Goal: Information Seeking & Learning: Learn about a topic

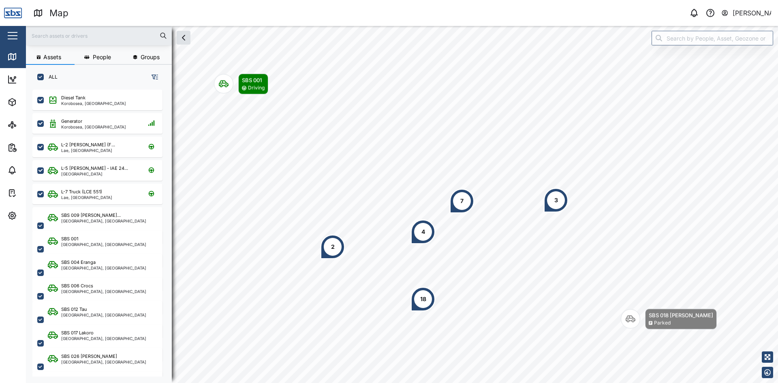
scroll to position [284, 127]
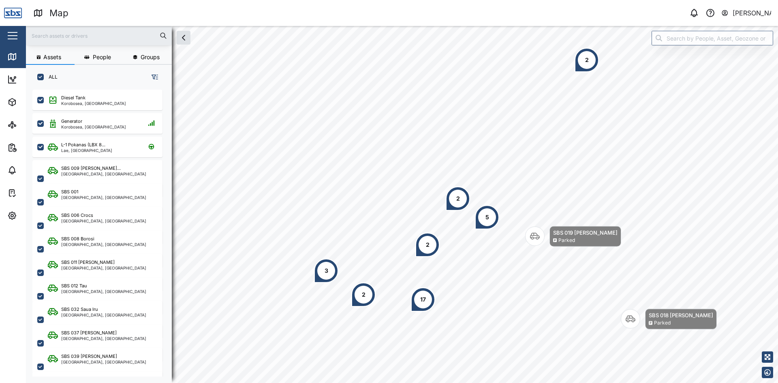
click at [420, 304] on div "17" at bounding box center [423, 299] width 24 height 24
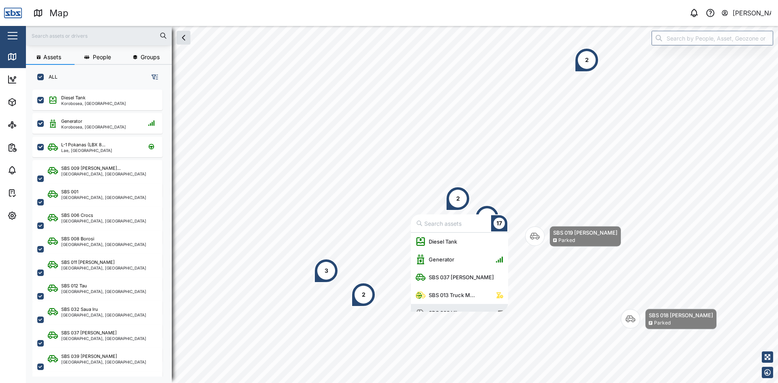
scroll to position [10, 0]
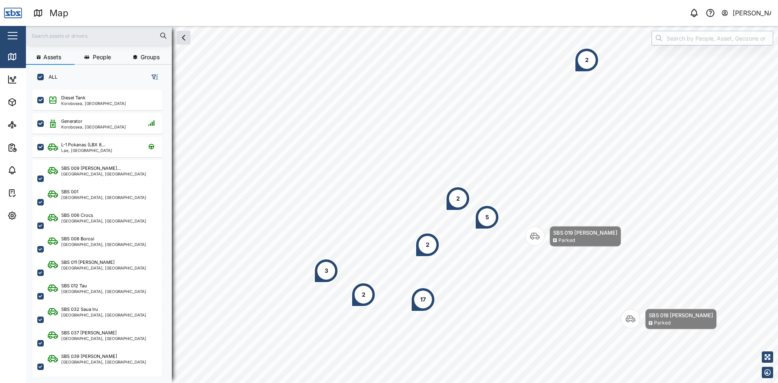
click at [681, 41] on input "search" at bounding box center [712, 38] width 122 height 15
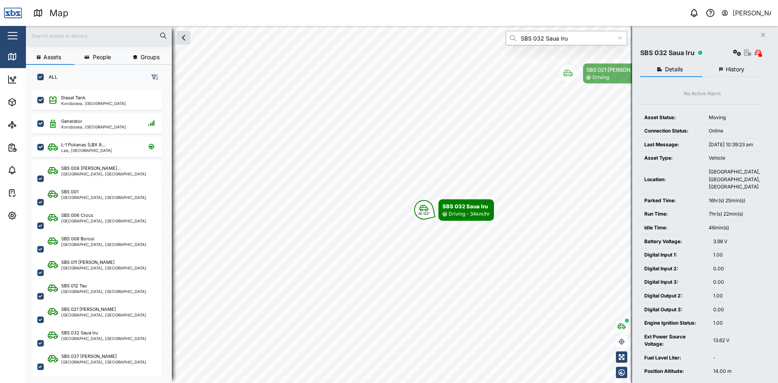
click at [406, 34] on div "Assets People Groups ALL Diesel Tank Korobosea, Port Moresby Generator Korobose…" at bounding box center [402, 204] width 752 height 357
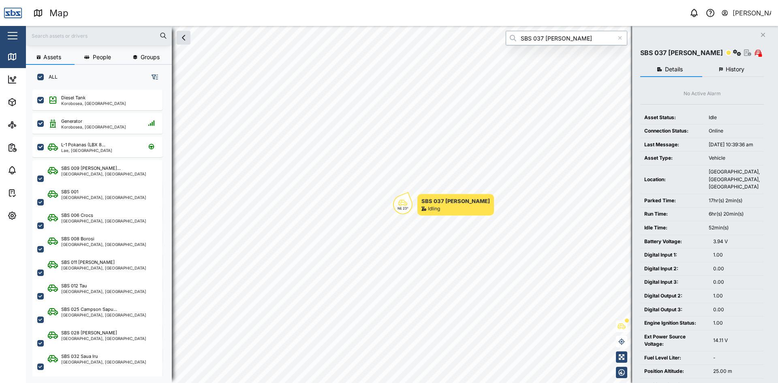
type input "SBS 037 [PERSON_NAME]"
click at [763, 34] on icon "Close" at bounding box center [762, 35] width 5 height 6
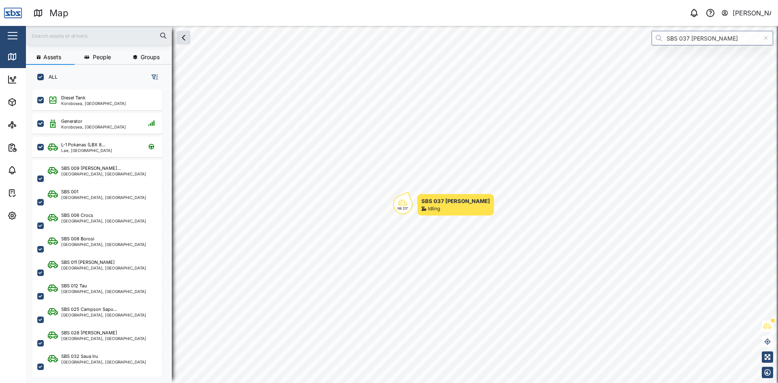
click at [766, 37] on icon at bounding box center [766, 38] width 4 height 6
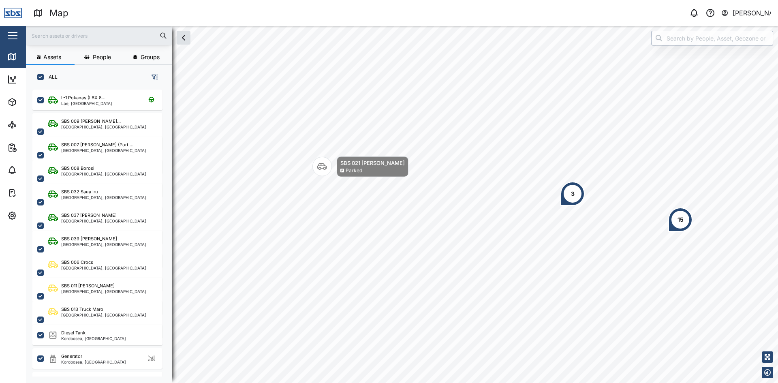
click at [681, 224] on div "15" at bounding box center [680, 219] width 24 height 24
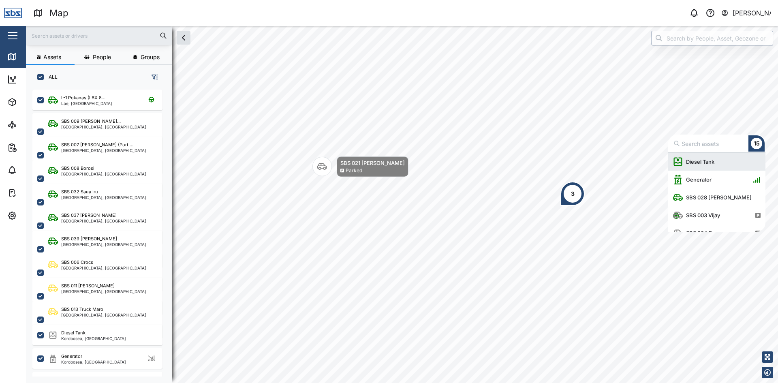
click at [711, 146] on input "Map marker" at bounding box center [719, 143] width 94 height 15
type input "32"
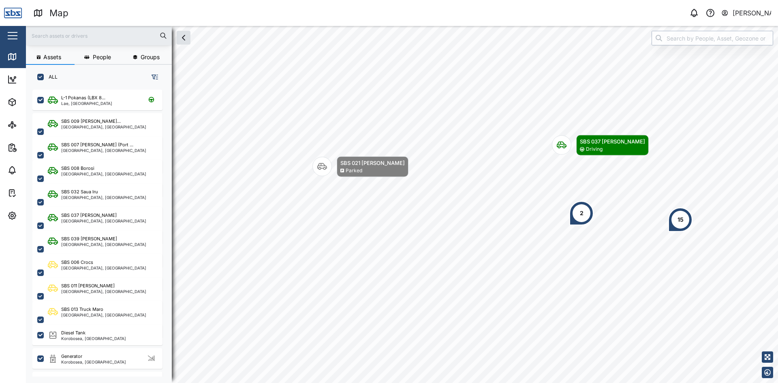
click at [681, 40] on input "search" at bounding box center [712, 38] width 122 height 15
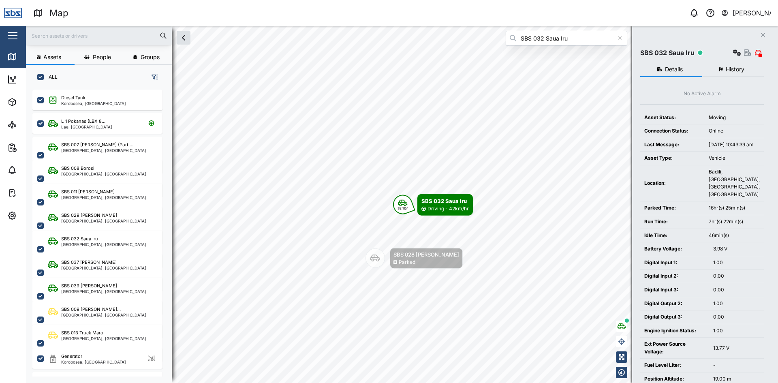
type input "SBS 032 Saua Iru"
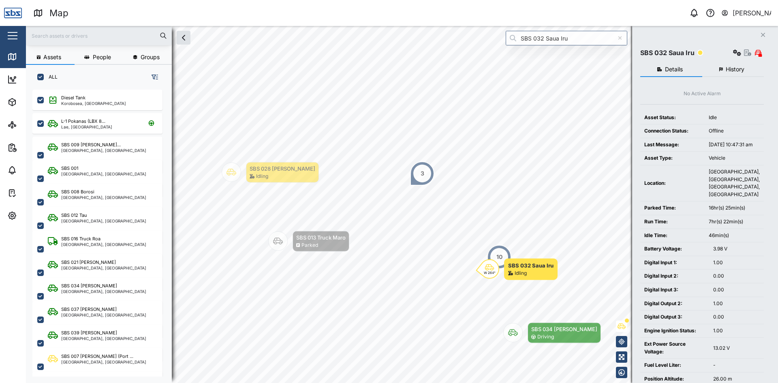
click at [763, 35] on icon "button" at bounding box center [763, 35] width 4 height 4
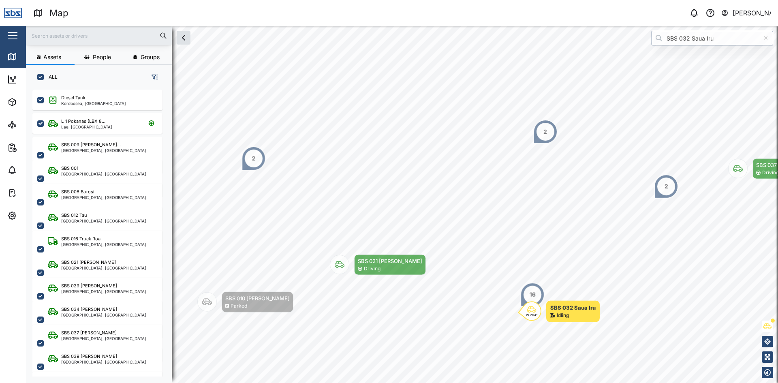
click at [765, 37] on icon at bounding box center [766, 38] width 4 height 4
click at [560, 313] on div "Idling" at bounding box center [563, 316] width 12 height 8
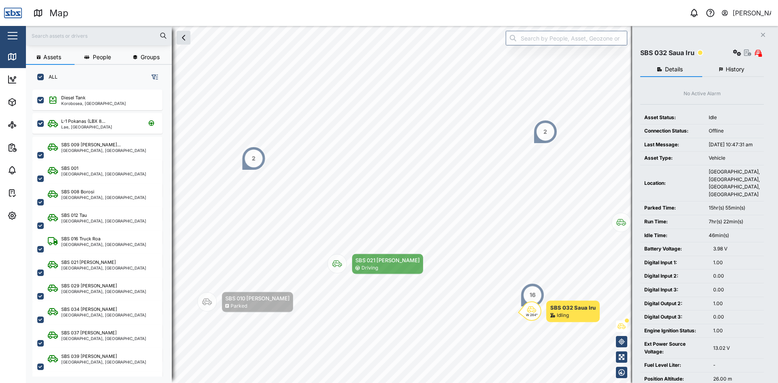
click at [731, 69] on span "History" at bounding box center [735, 69] width 19 height 6
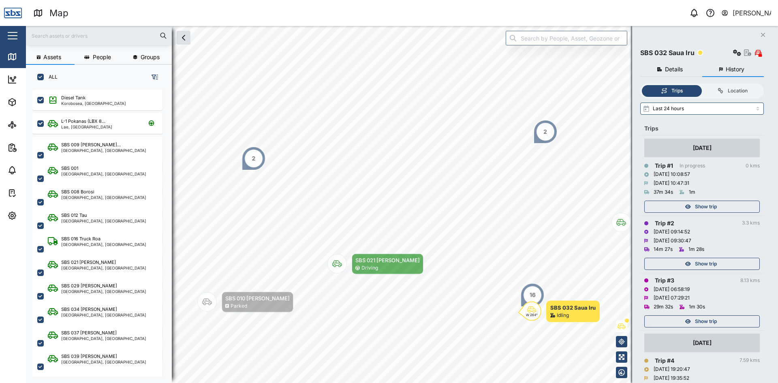
click at [716, 207] on span "Show trip" at bounding box center [706, 206] width 22 height 11
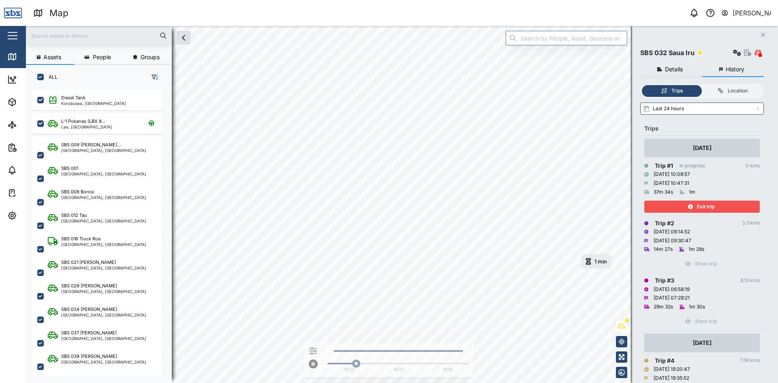
click at [712, 208] on span "Exit trip" at bounding box center [705, 206] width 17 height 11
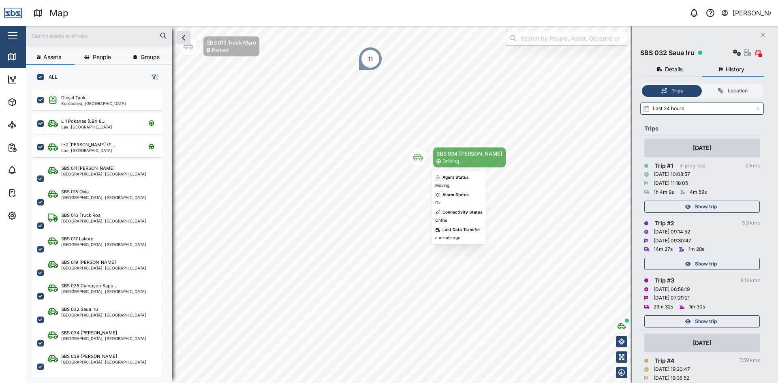
click at [416, 156] on icon "Map marker" at bounding box center [418, 157] width 10 height 10
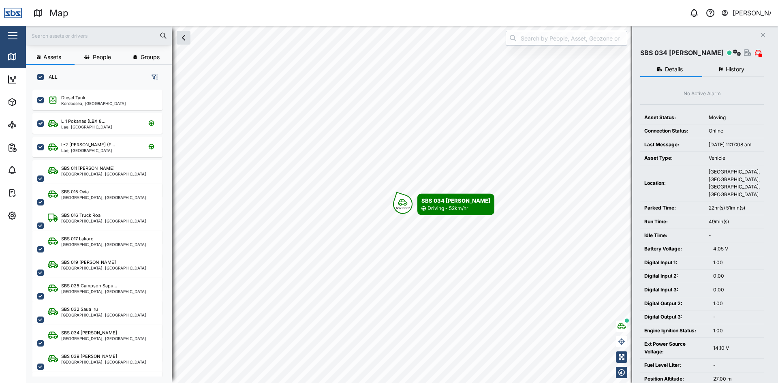
click at [728, 66] on span "History" at bounding box center [735, 69] width 19 height 6
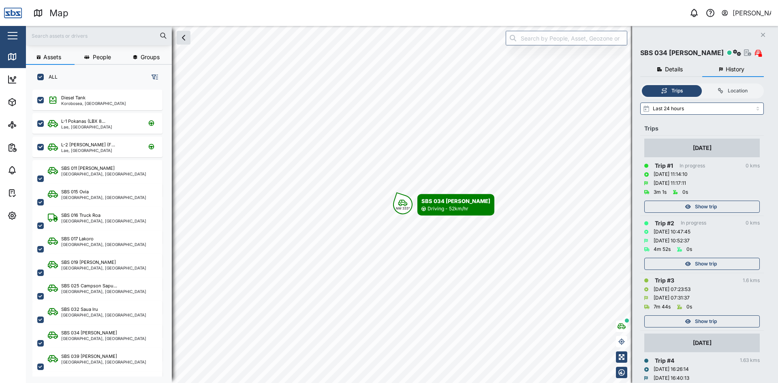
click at [688, 266] on icon "button" at bounding box center [688, 263] width 6 height 5
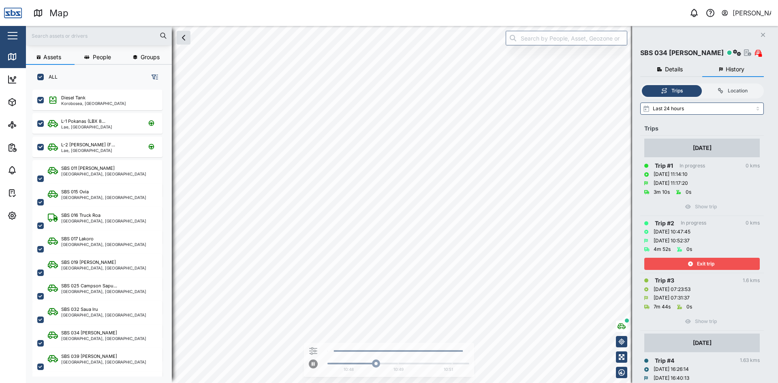
click at [688, 266] on icon "button" at bounding box center [690, 263] width 5 height 5
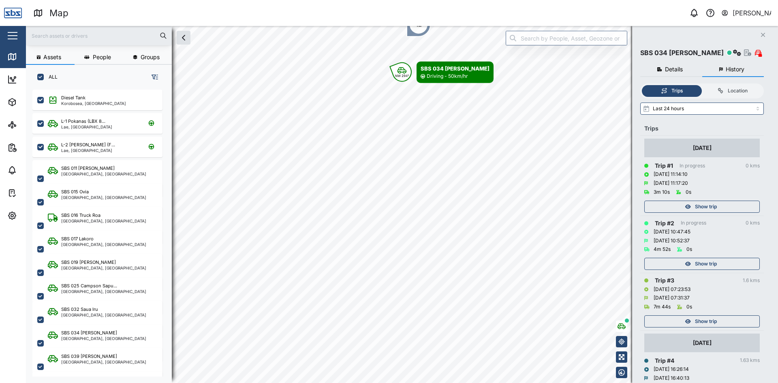
click at [706, 207] on span "Show trip" at bounding box center [706, 206] width 22 height 11
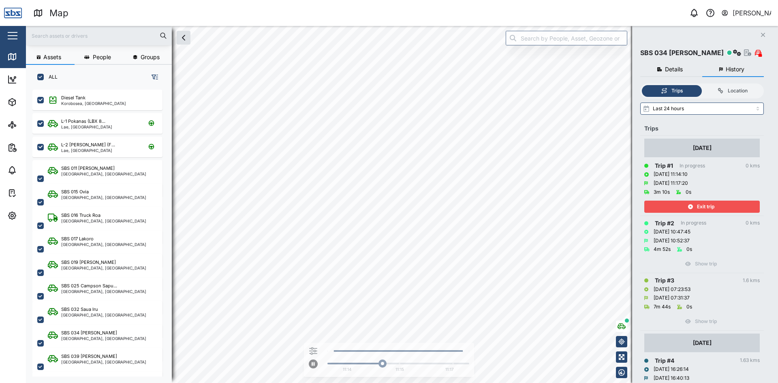
click at [704, 207] on span "Exit trip" at bounding box center [705, 206] width 17 height 11
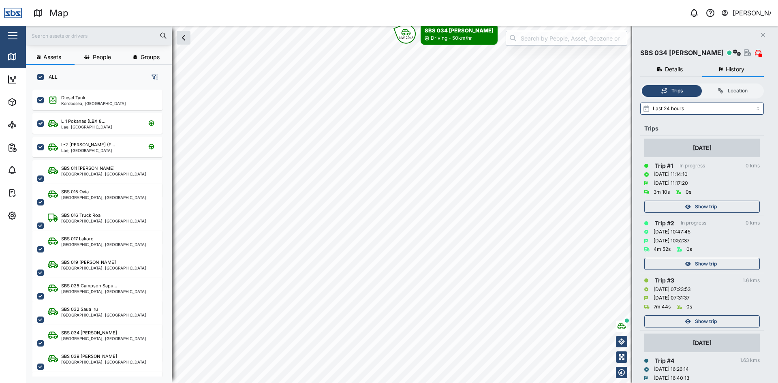
click at [763, 34] on icon "button" at bounding box center [763, 35] width 4 height 4
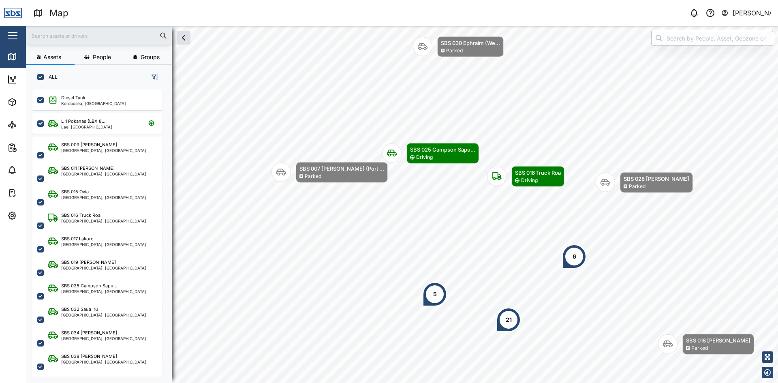
click at [68, 35] on input "text" at bounding box center [99, 36] width 136 height 12
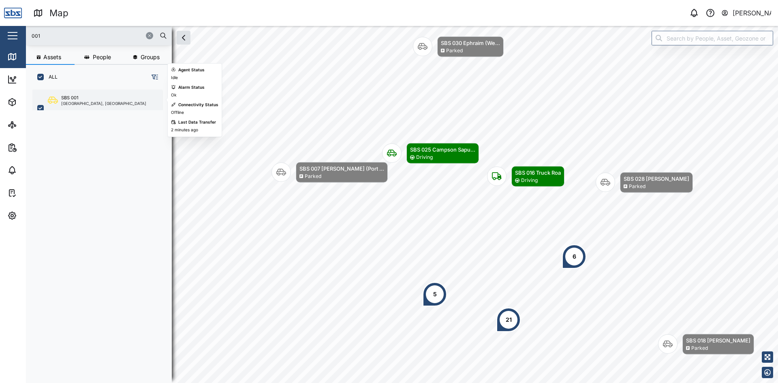
type input "001"
click at [87, 100] on div "SBS 001" at bounding box center [103, 97] width 85 height 7
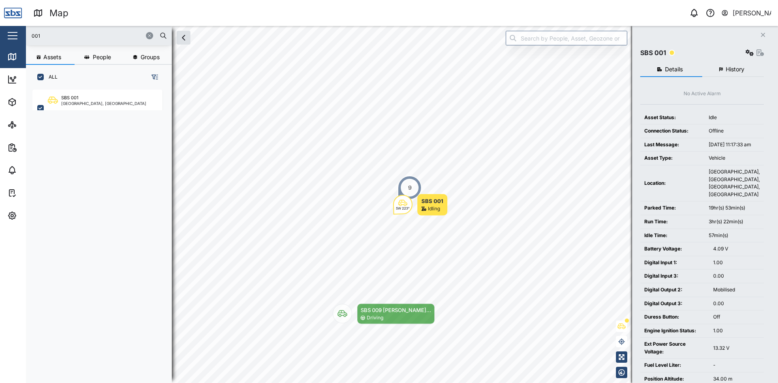
click at [764, 34] on icon "button" at bounding box center [763, 35] width 4 height 4
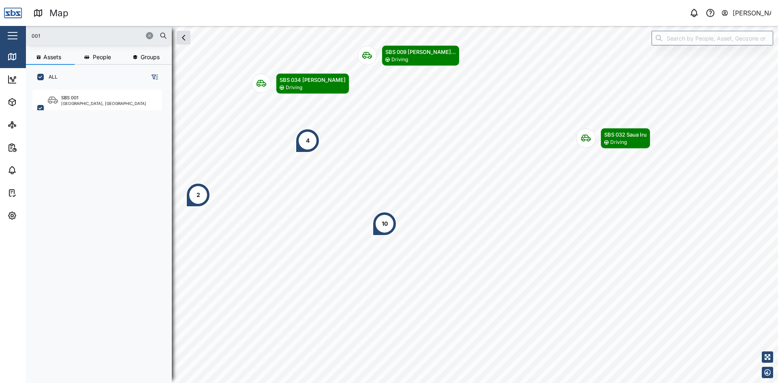
click at [147, 35] on icon "button" at bounding box center [149, 35] width 5 height 5
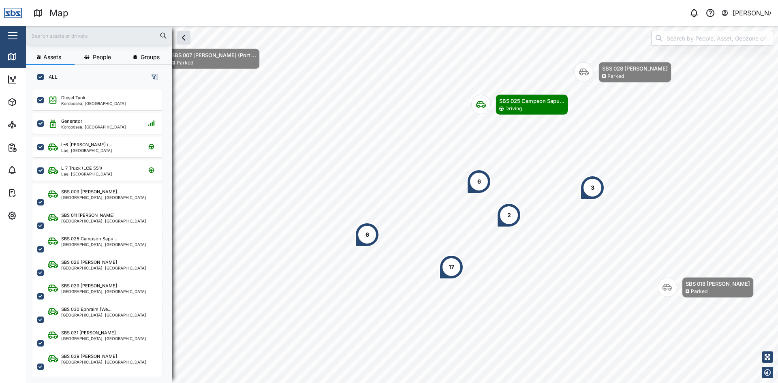
click at [681, 42] on input "search" at bounding box center [712, 38] width 122 height 15
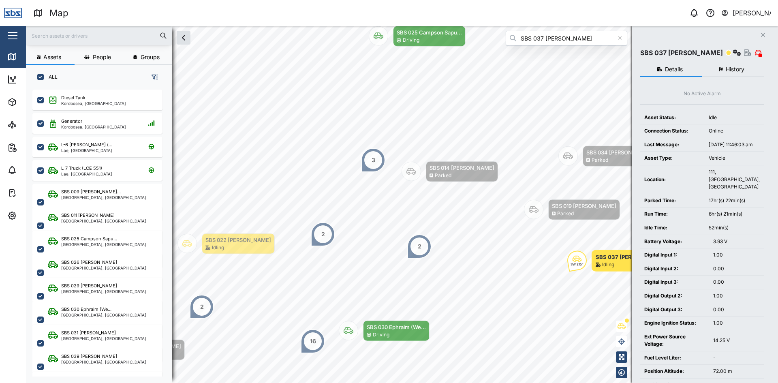
type input "SBS 037 [PERSON_NAME]"
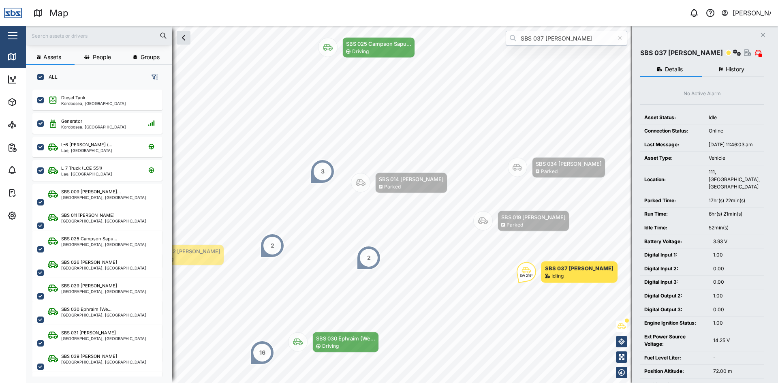
click at [729, 68] on span "History" at bounding box center [735, 69] width 19 height 6
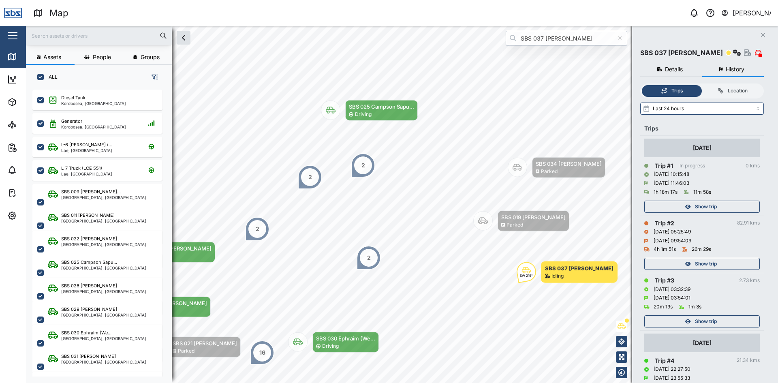
click at [717, 206] on div "Show trip" at bounding box center [700, 206] width 105 height 11
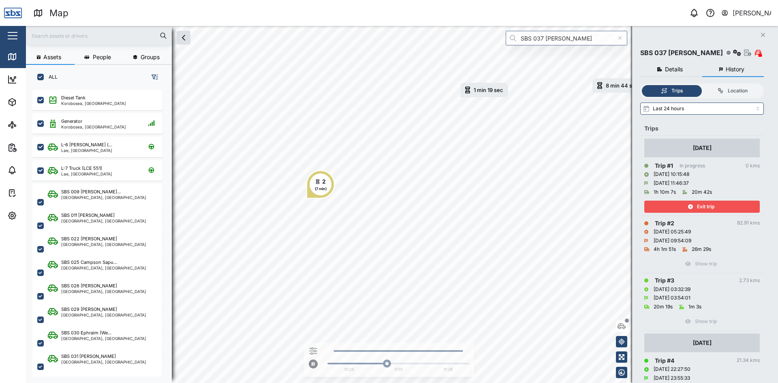
click at [764, 33] on icon "Close" at bounding box center [762, 35] width 5 height 6
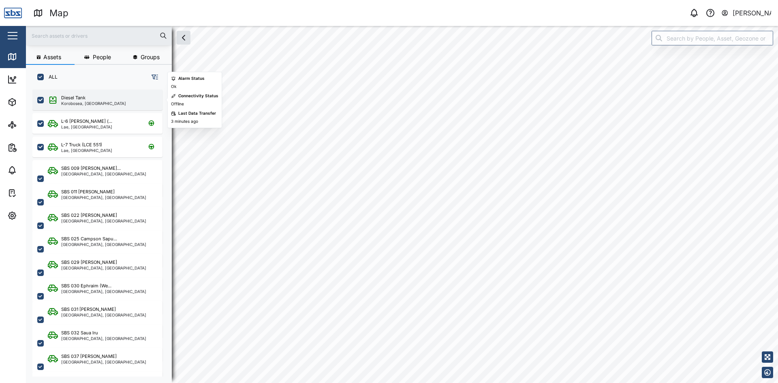
click at [89, 101] on div "Korobosea, [GEOGRAPHIC_DATA]" at bounding box center [93, 103] width 65 height 4
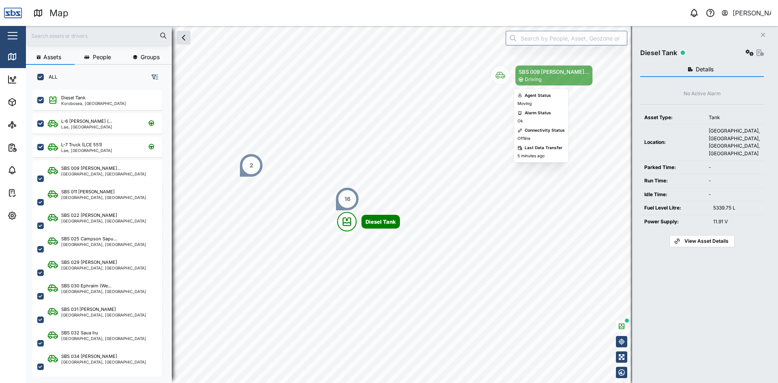
click at [503, 78] on icon "Map marker" at bounding box center [501, 75] width 10 height 7
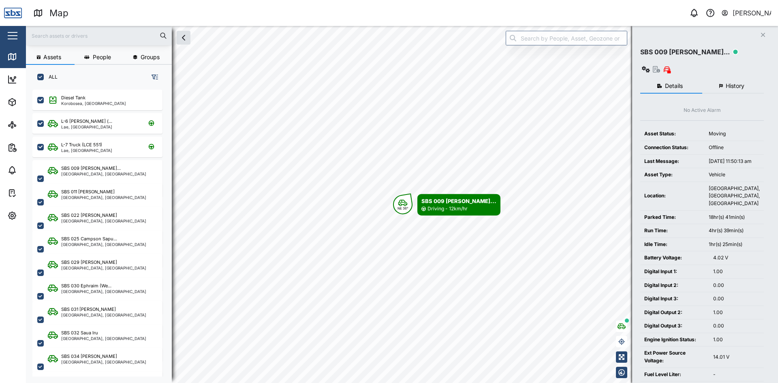
click at [733, 83] on span "History" at bounding box center [735, 86] width 19 height 6
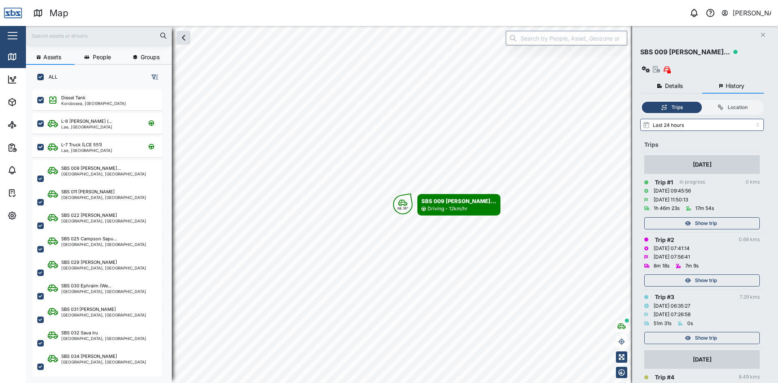
click at [709, 218] on span "Show trip" at bounding box center [706, 223] width 22 height 11
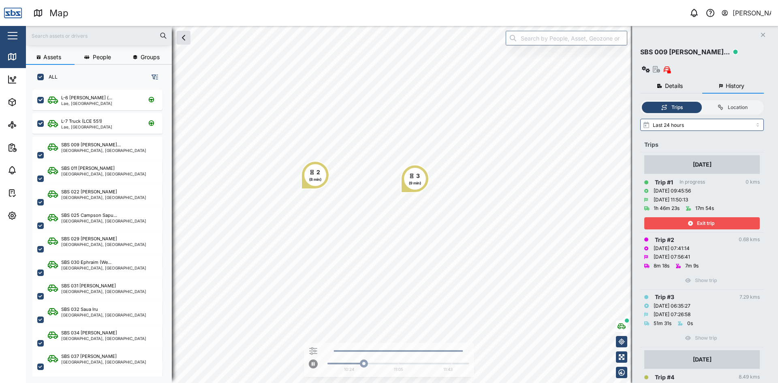
click at [697, 218] on span "Exit trip" at bounding box center [705, 223] width 17 height 11
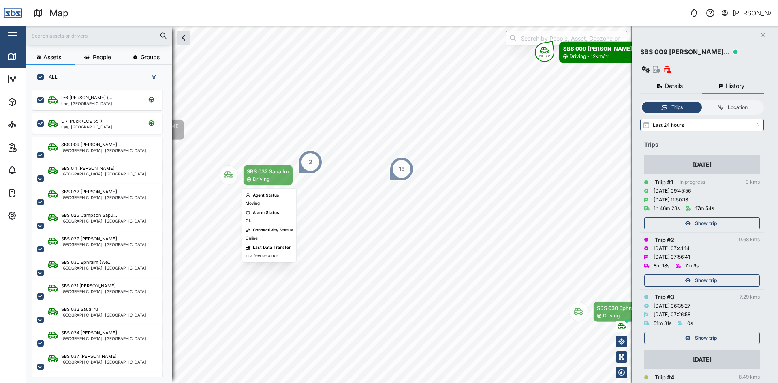
click at [229, 178] on icon "Map marker" at bounding box center [229, 175] width 10 height 10
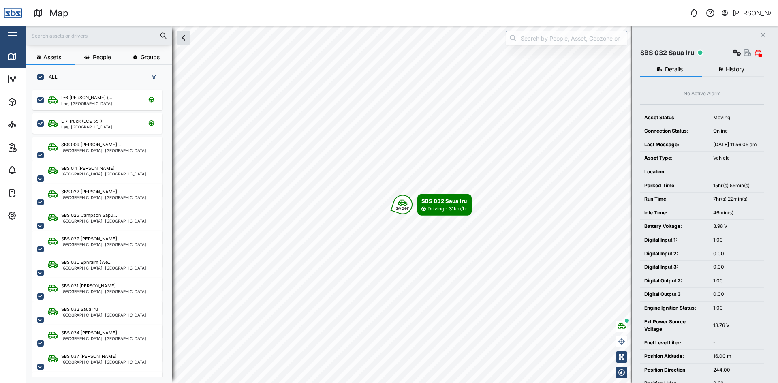
click at [733, 70] on span "History" at bounding box center [735, 69] width 19 height 6
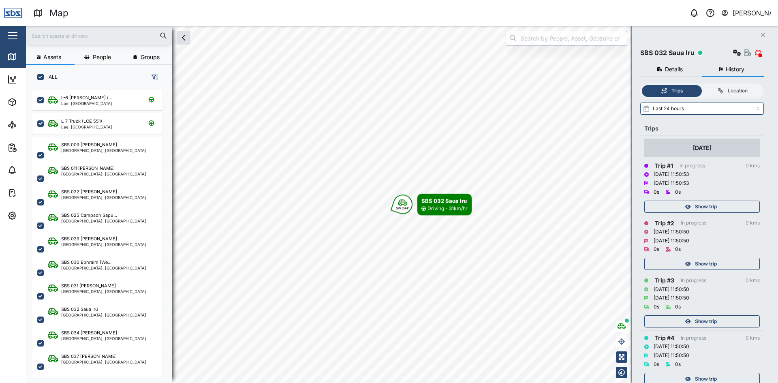
click at [717, 209] on div "Show trip" at bounding box center [700, 206] width 105 height 11
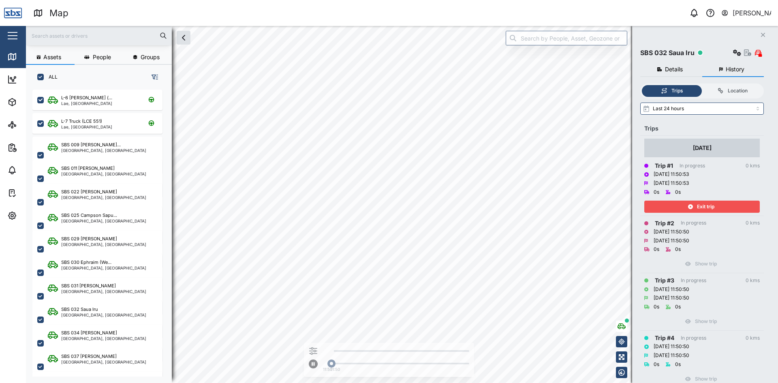
click at [675, 209] on div "Exit trip" at bounding box center [700, 206] width 105 height 11
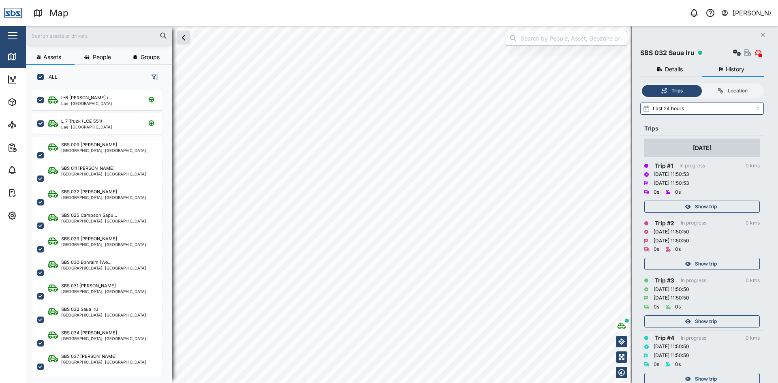
click at [684, 263] on div "Show trip" at bounding box center [700, 263] width 105 height 11
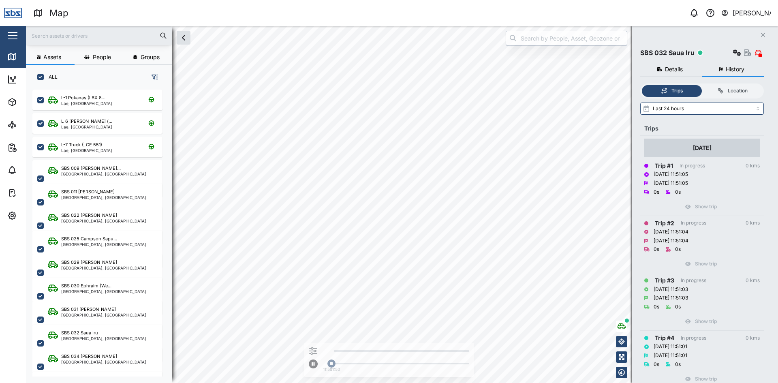
scroll to position [41, 0]
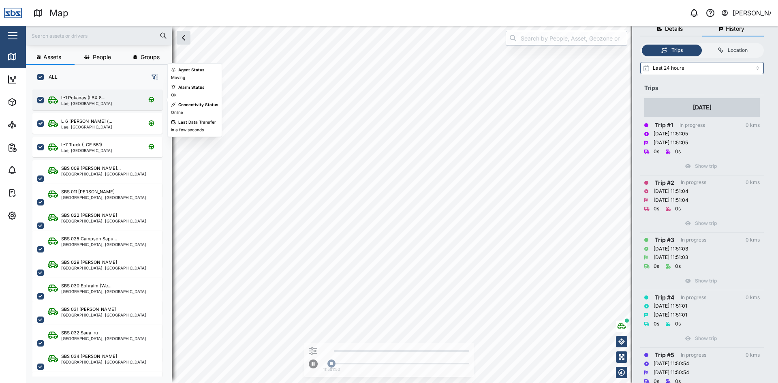
click at [100, 102] on div "Lae, [GEOGRAPHIC_DATA]" at bounding box center [86, 103] width 51 height 4
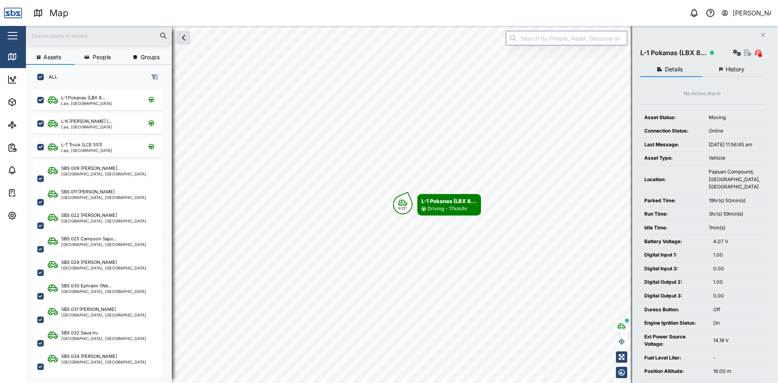
click at [88, 30] on input "text" at bounding box center [99, 36] width 136 height 12
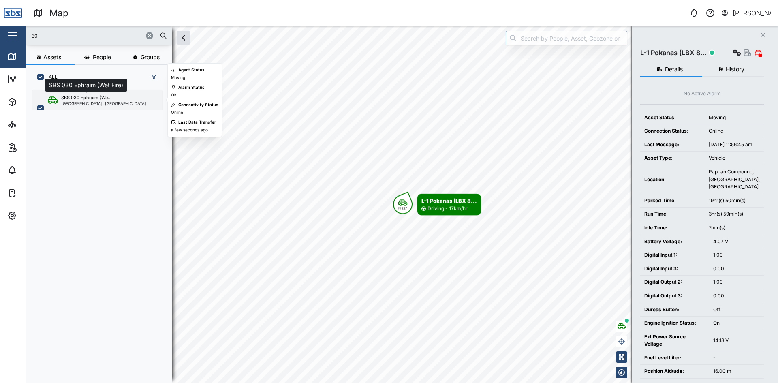
type input "30"
click at [85, 99] on div "SBS 030 Ephraim (We..." at bounding box center [86, 97] width 50 height 7
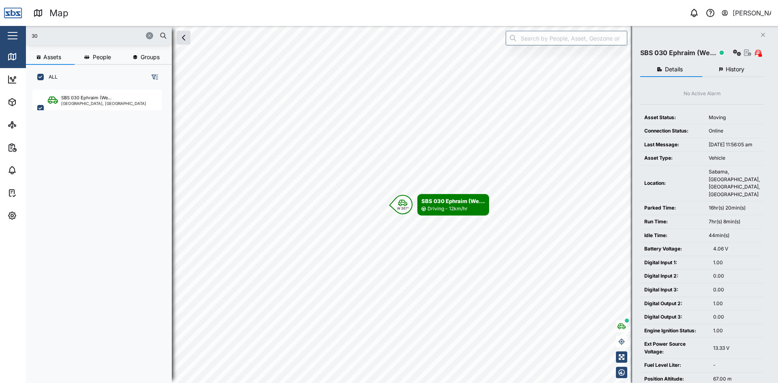
click at [734, 66] on span "History" at bounding box center [735, 69] width 19 height 6
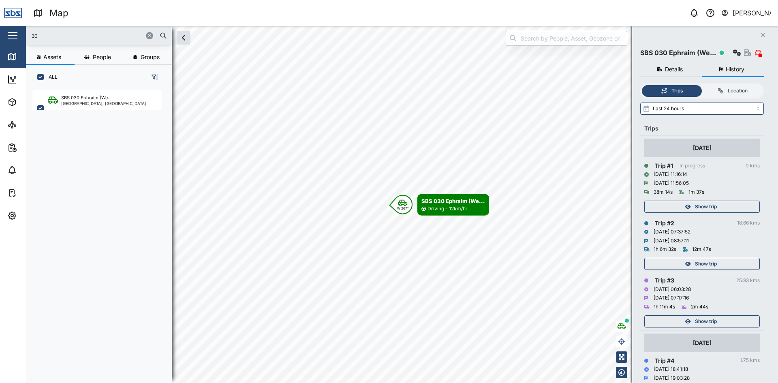
click at [710, 205] on span "Show trip" at bounding box center [706, 206] width 22 height 11
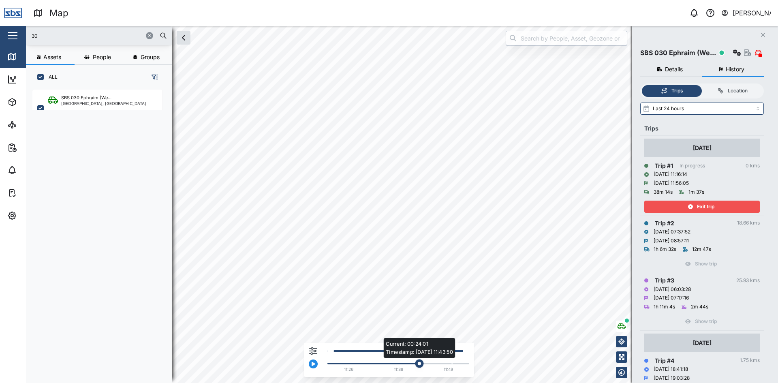
drag, startPoint x: 371, startPoint y: 364, endPoint x: 421, endPoint y: 367, distance: 50.3
click at [421, 367] on div "Current: 00:24:01 Timestamp: 19/09/25 11:43:50" at bounding box center [419, 363] width 9 height 9
drag, startPoint x: 433, startPoint y: 364, endPoint x: 452, endPoint y: 364, distance: 18.6
click at [452, 364] on div "Current: 00:29:07 Timestamp: 19/09/25 11:49:12" at bounding box center [448, 363] width 9 height 9
click at [717, 203] on div "Exit trip" at bounding box center [700, 206] width 105 height 11
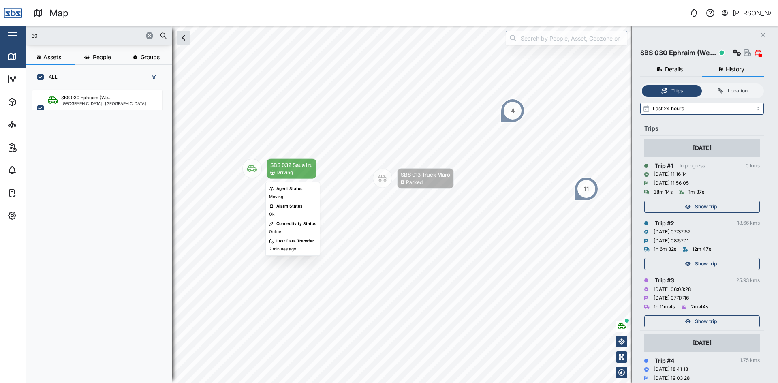
click at [290, 170] on div "Driving" at bounding box center [284, 173] width 17 height 8
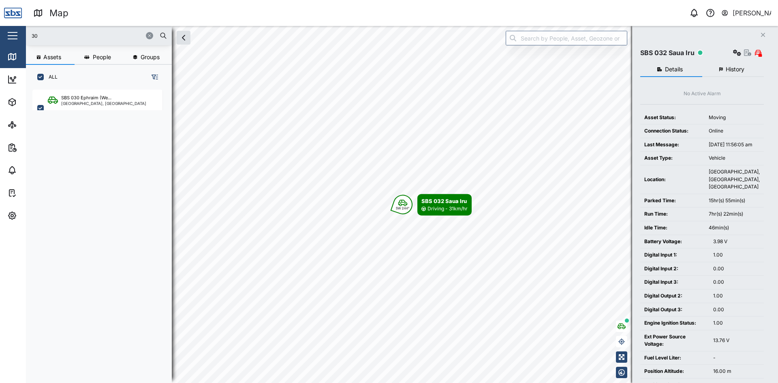
click at [737, 66] on span "History" at bounding box center [735, 69] width 19 height 6
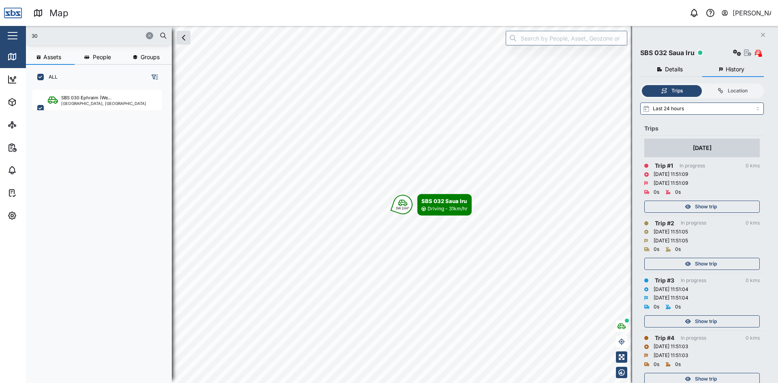
click at [721, 206] on div "Show trip" at bounding box center [700, 206] width 105 height 11
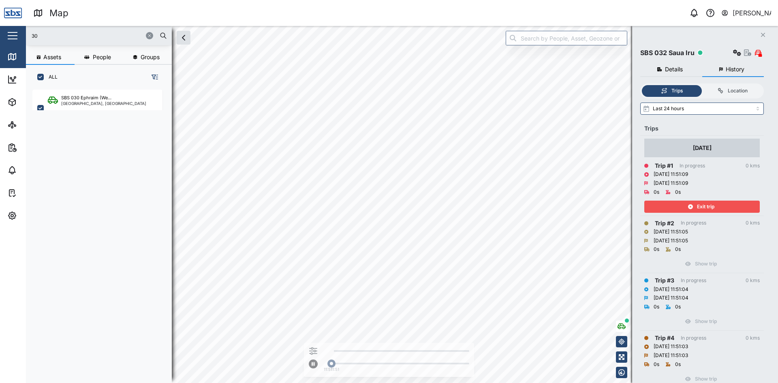
click at [721, 206] on div "Exit trip" at bounding box center [700, 206] width 105 height 11
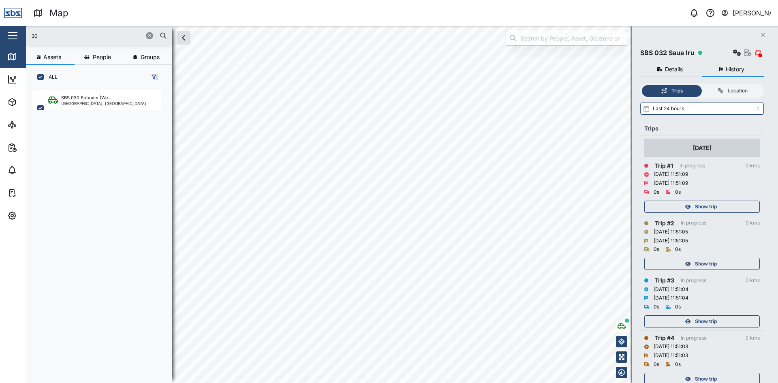
scroll to position [81, 0]
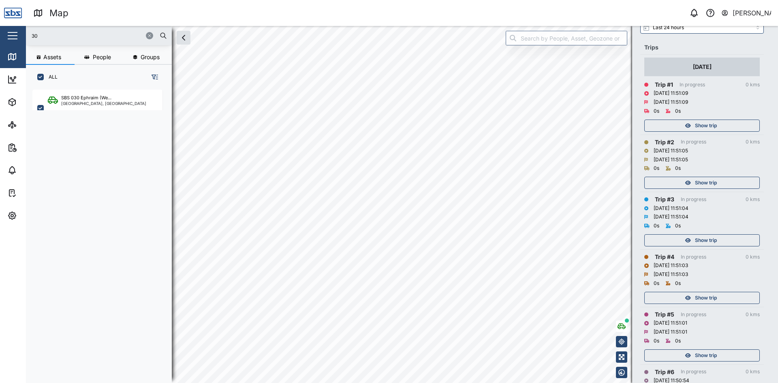
click at [677, 296] on div "Show trip" at bounding box center [700, 297] width 105 height 11
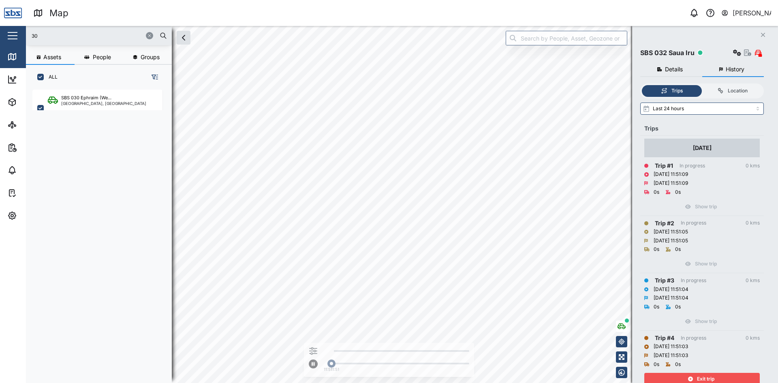
click at [764, 30] on button "Close" at bounding box center [762, 34] width 11 height 11
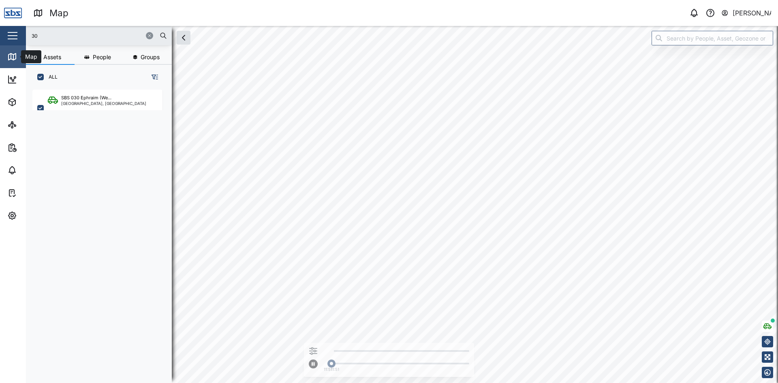
click at [11, 59] on icon at bounding box center [12, 56] width 7 height 6
click at [52, 74] on label "ALL" at bounding box center [51, 77] width 14 height 6
click at [44, 74] on input "ALL" at bounding box center [40, 77] width 6 height 6
checkbox input "false"
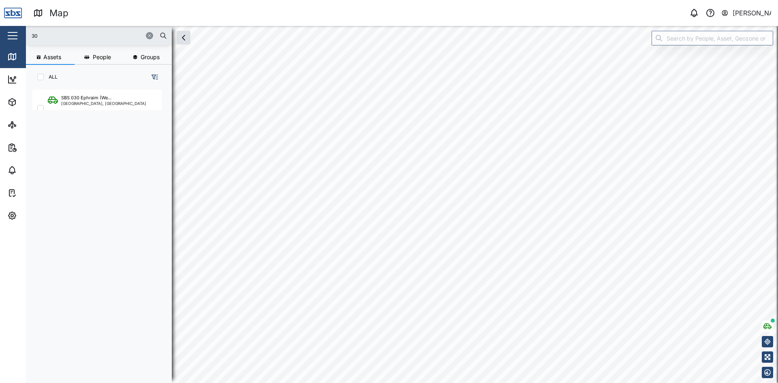
checkbox input "false"
click at [41, 77] on input "NONE" at bounding box center [40, 77] width 6 height 6
checkbox input "true"
click at [141, 176] on div "SBS 030 Ephraim (We... Port Moresby, Southern Region" at bounding box center [101, 232] width 139 height 290
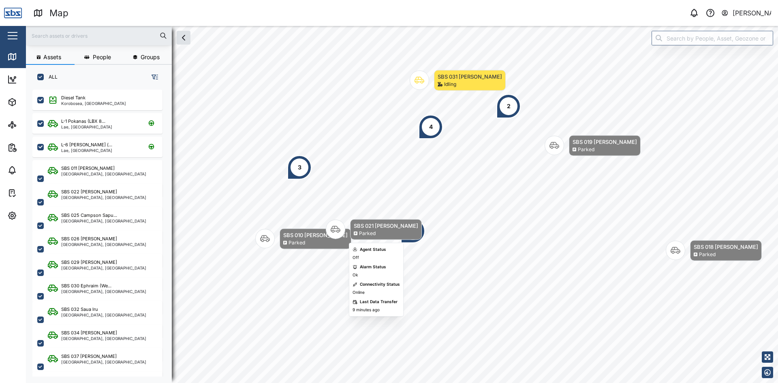
click at [371, 228] on div "SBS 021 [PERSON_NAME]" at bounding box center [386, 226] width 64 height 8
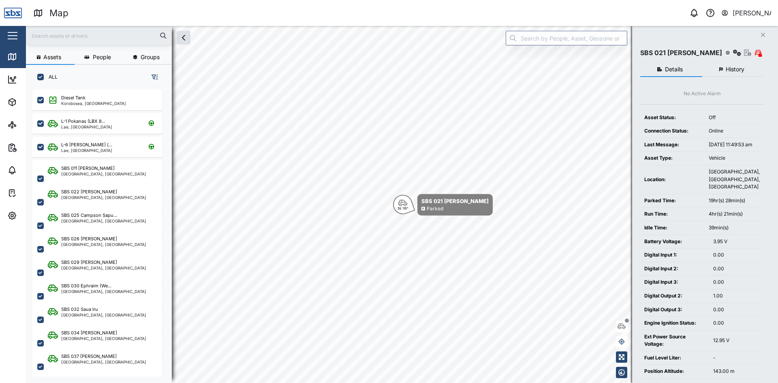
click at [736, 73] on button "History" at bounding box center [733, 69] width 62 height 15
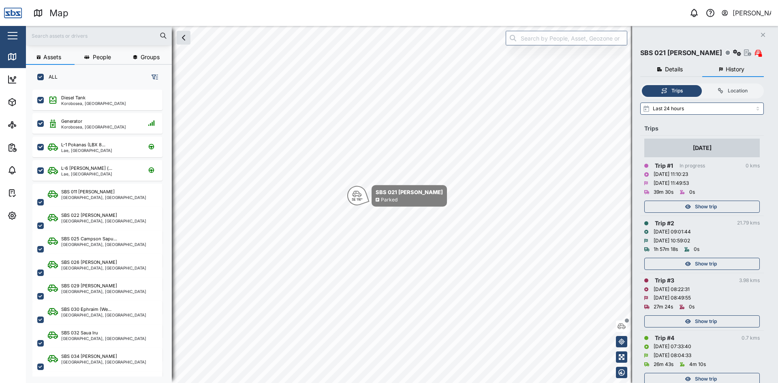
click at [83, 36] on input "text" at bounding box center [99, 36] width 136 height 12
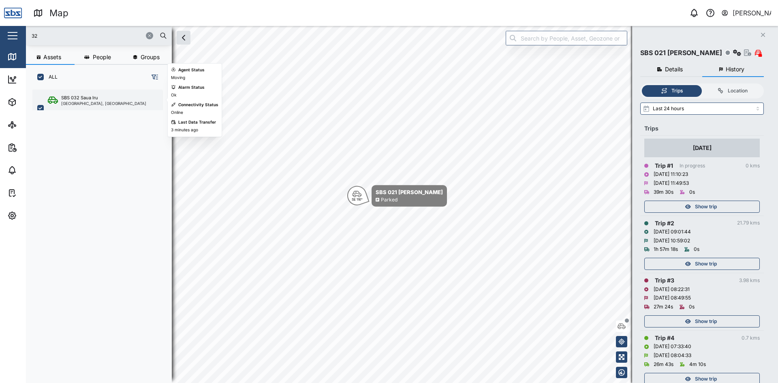
type input "32"
click at [103, 99] on div "SBS 032 Saua Iru" at bounding box center [103, 97] width 85 height 7
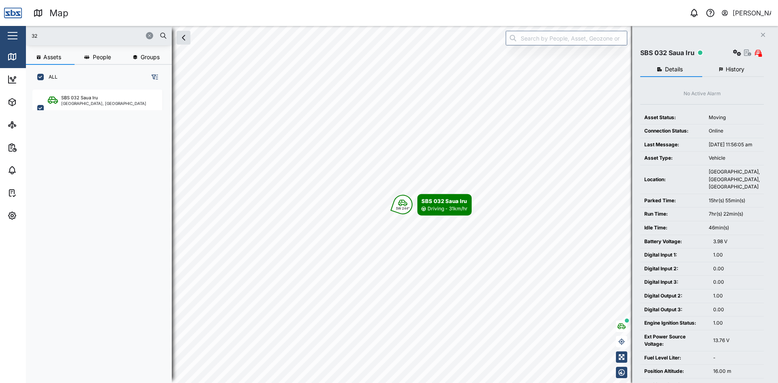
click at [729, 70] on span "History" at bounding box center [735, 69] width 19 height 6
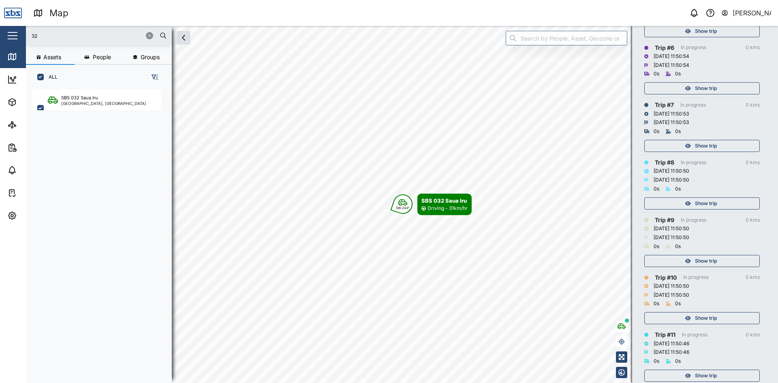
scroll to position [567, 0]
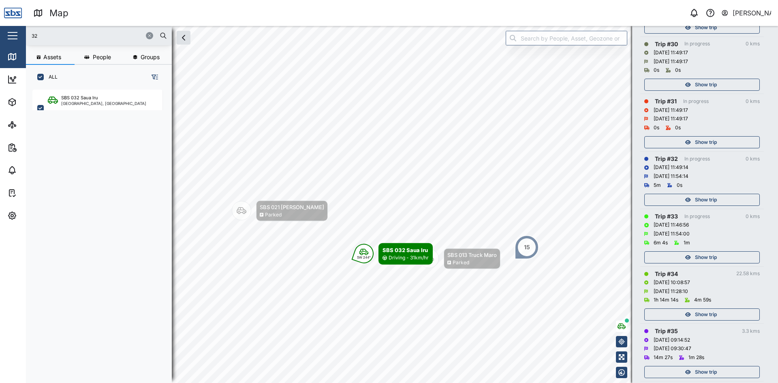
scroll to position [1666, 0]
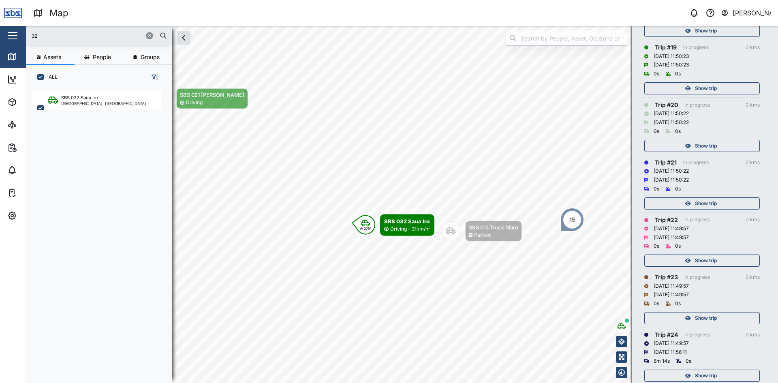
scroll to position [1058, 0]
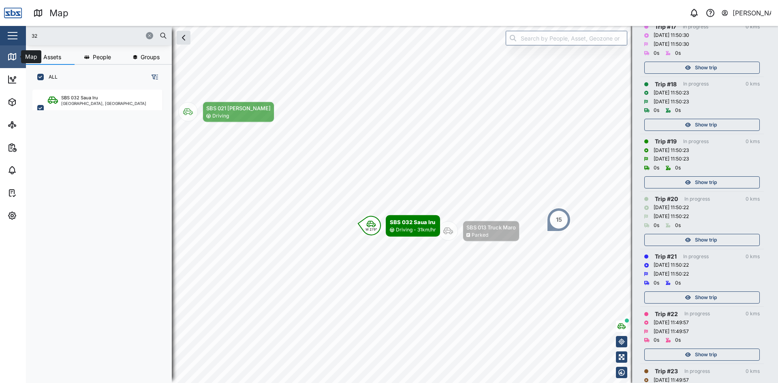
click at [9, 53] on icon at bounding box center [12, 57] width 10 height 10
click at [12, 59] on icon at bounding box center [12, 57] width 10 height 10
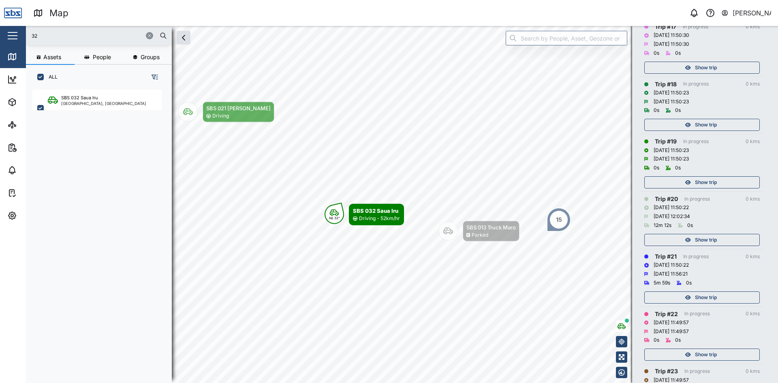
click at [154, 32] on div at bounding box center [155, 35] width 24 height 7
click at [150, 35] on icon "button" at bounding box center [149, 35] width 5 height 5
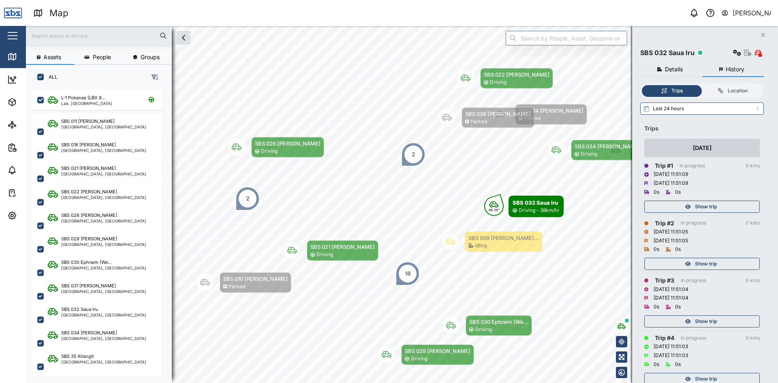
click at [762, 33] on icon "Close" at bounding box center [762, 35] width 5 height 6
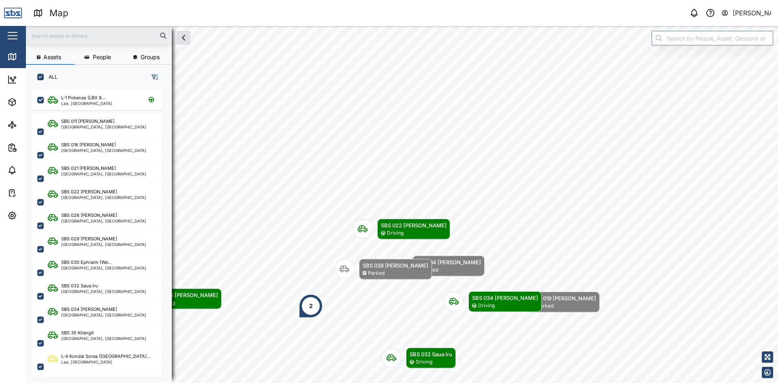
click at [619, 382] on html "Map 0 [PERSON_NAME] Close Map Dashboard Assets ATS Camera Generator Personnel T…" at bounding box center [389, 191] width 778 height 383
